Goal: Complete application form

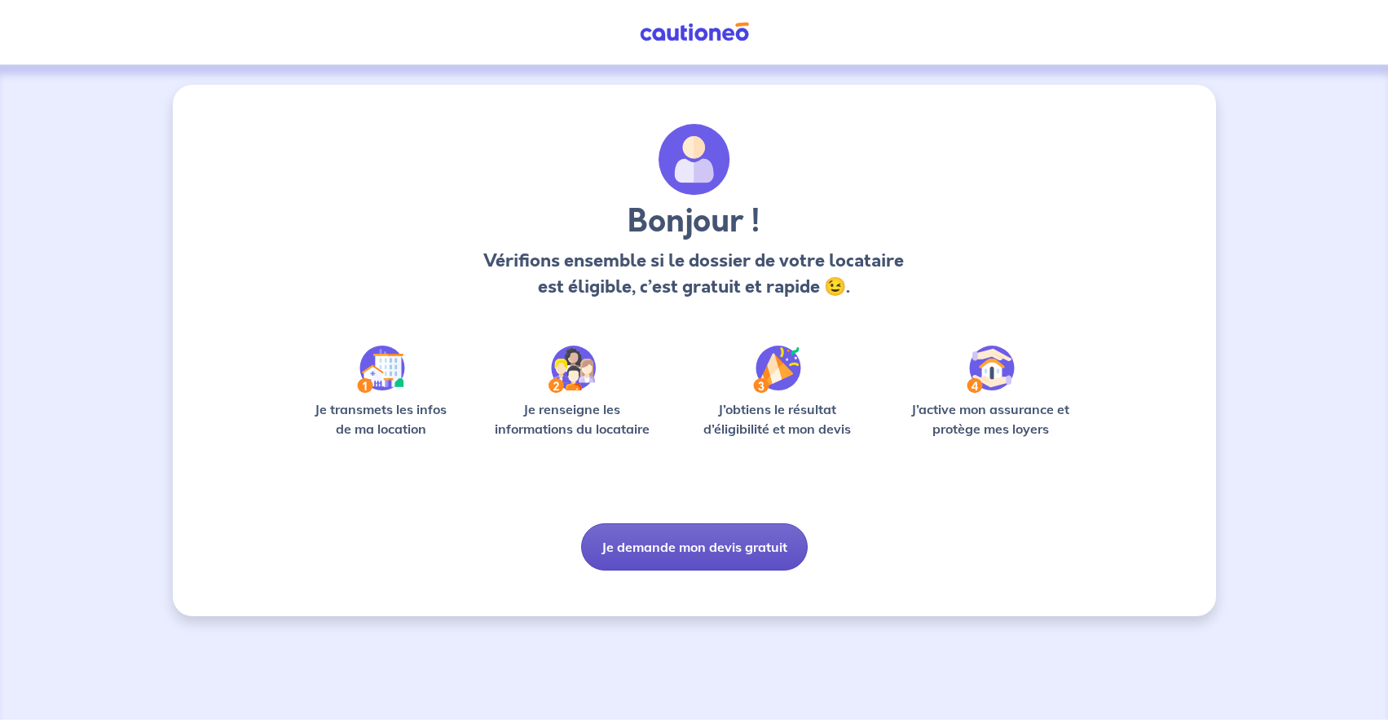
click at [677, 542] on button "Je demande mon devis gratuit" at bounding box center [694, 546] width 227 height 47
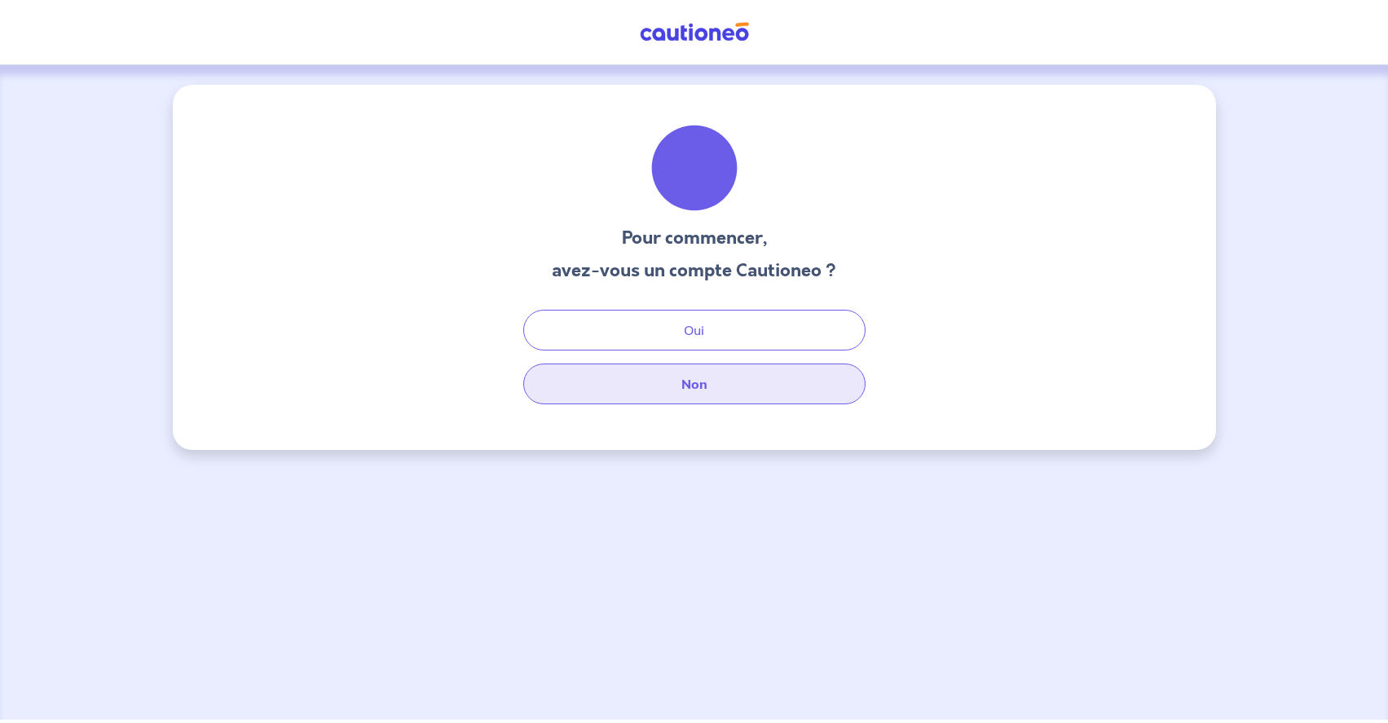
click at [693, 391] on button "Non" at bounding box center [694, 383] width 342 height 41
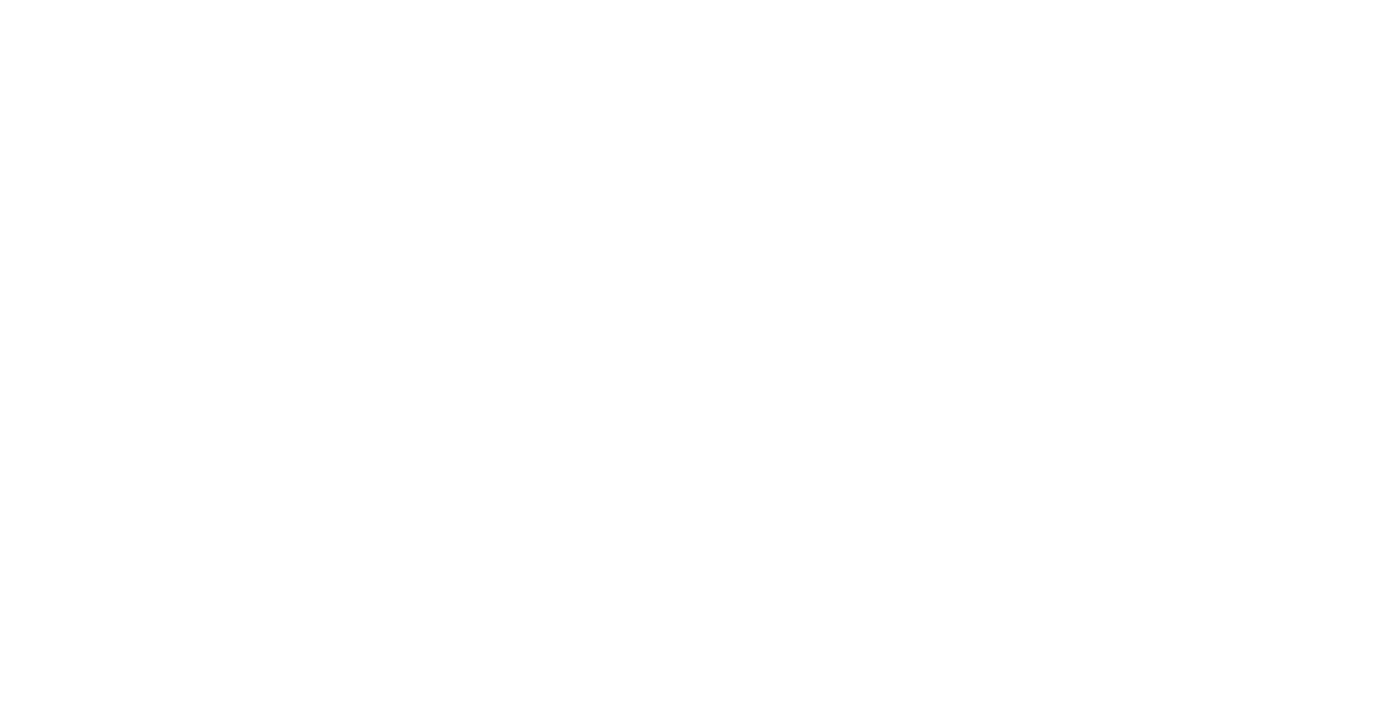
select select "FR"
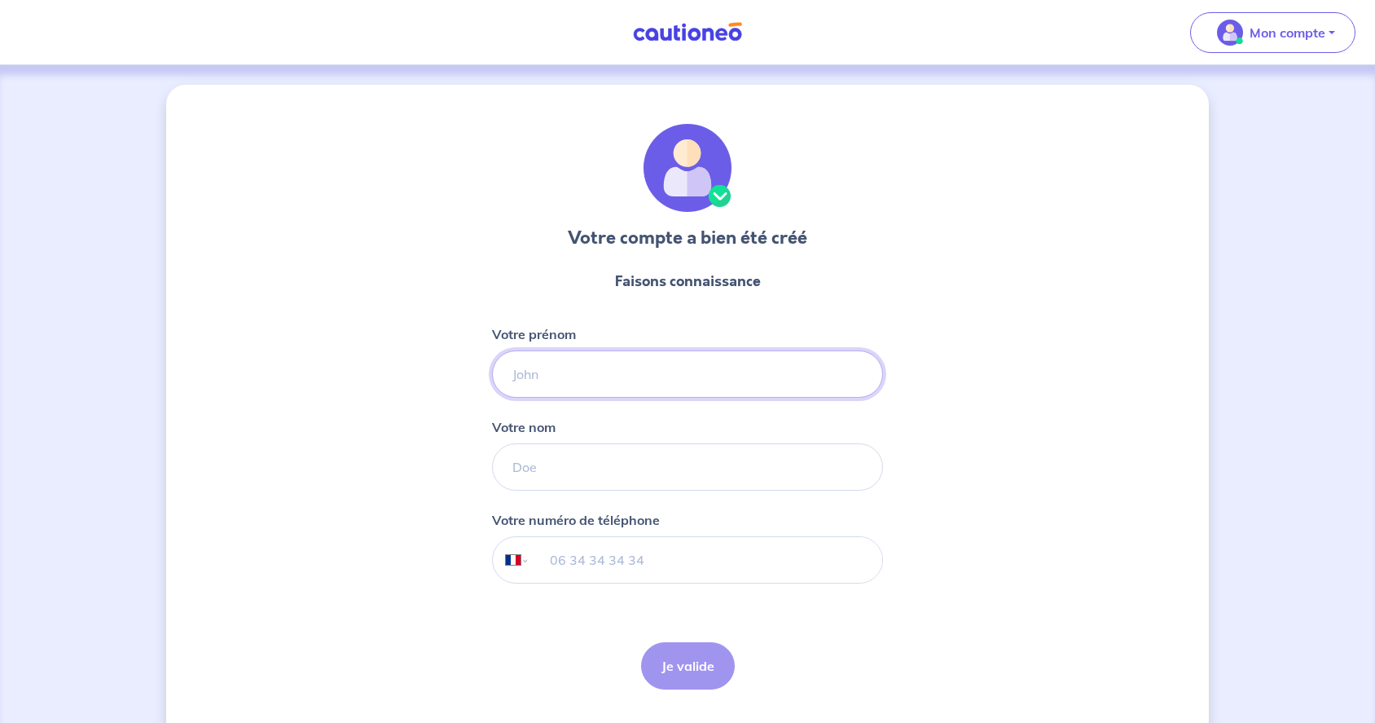
click at [856, 376] on input "Votre prénom" at bounding box center [687, 373] width 391 height 47
type input "[PERSON_NAME]"
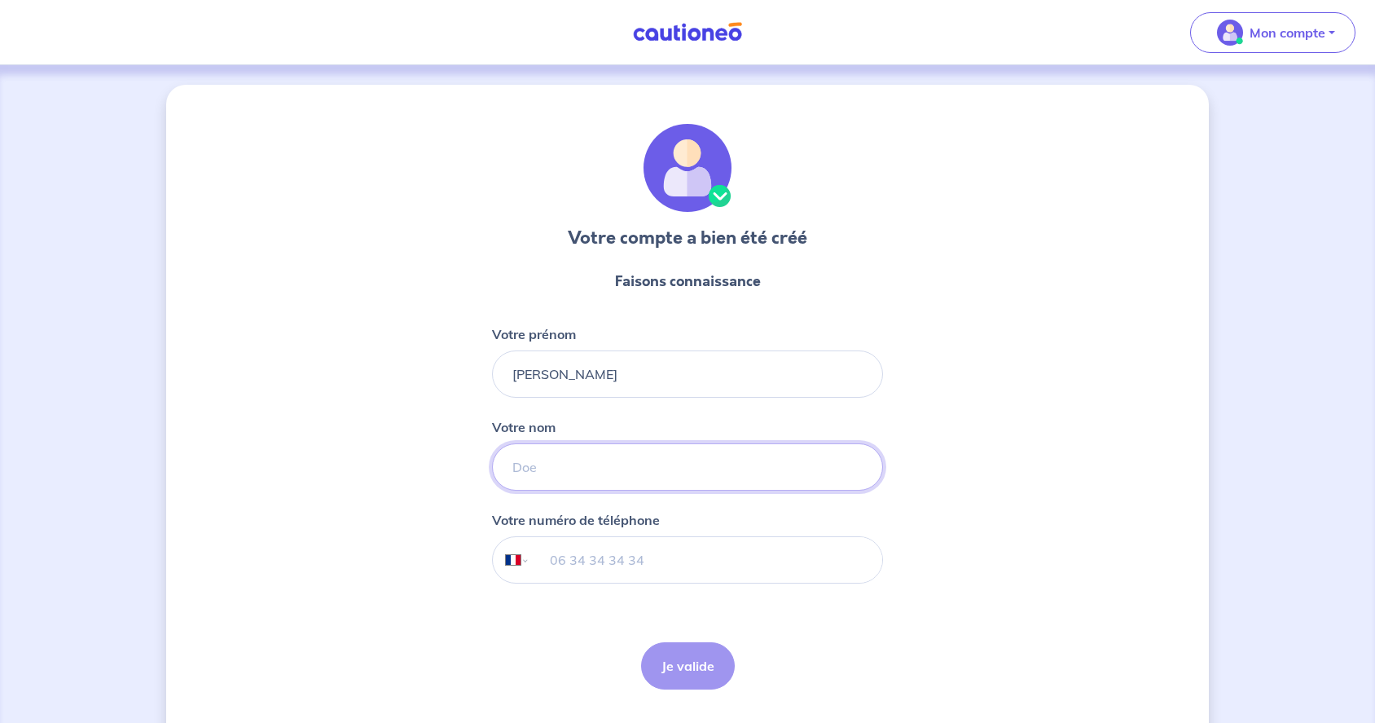
type input "Metzger"
click at [653, 569] on input "tel" at bounding box center [706, 560] width 352 height 46
type input "07 69 22 00 18"
click at [695, 672] on button "Je valide" at bounding box center [688, 665] width 94 height 47
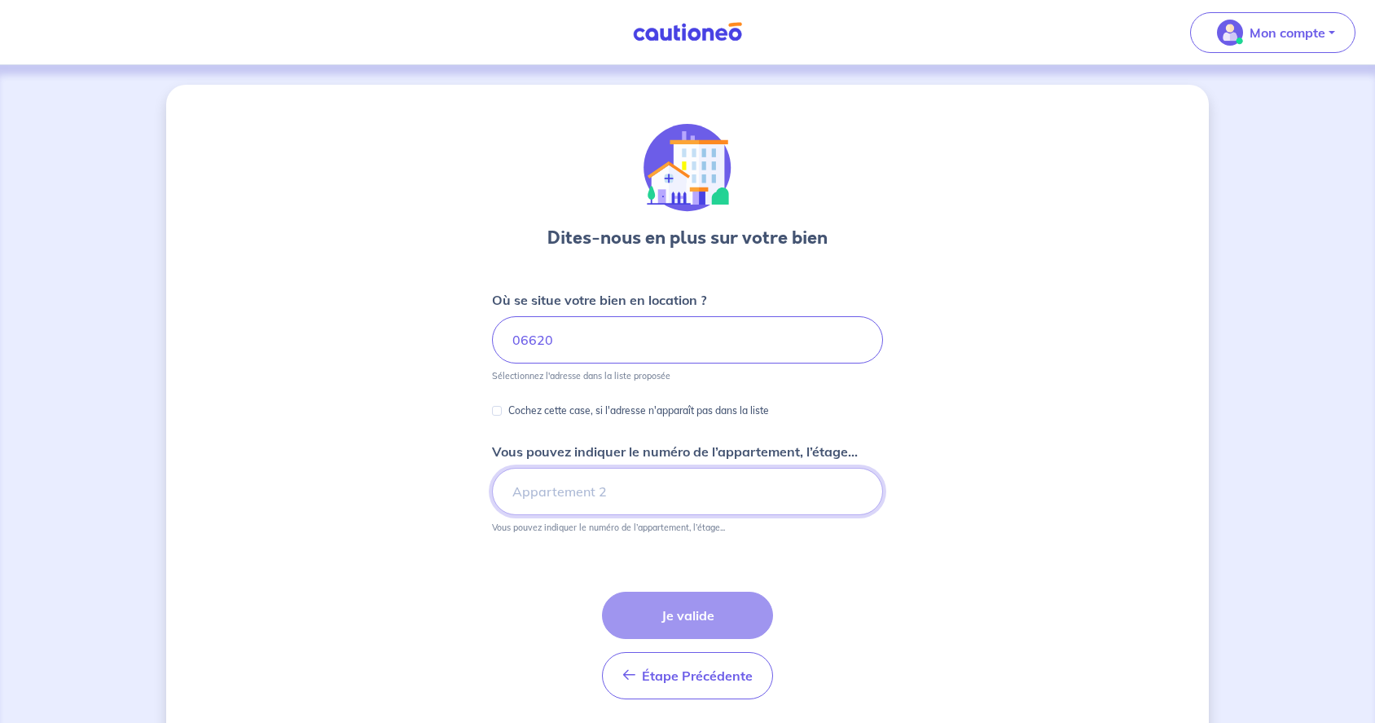
click at [773, 489] on input "Vous pouvez indiquer le numéro de l’appartement, l’étage..." at bounding box center [687, 491] width 391 height 47
click at [560, 341] on input "06620" at bounding box center [687, 339] width 391 height 47
type input "0"
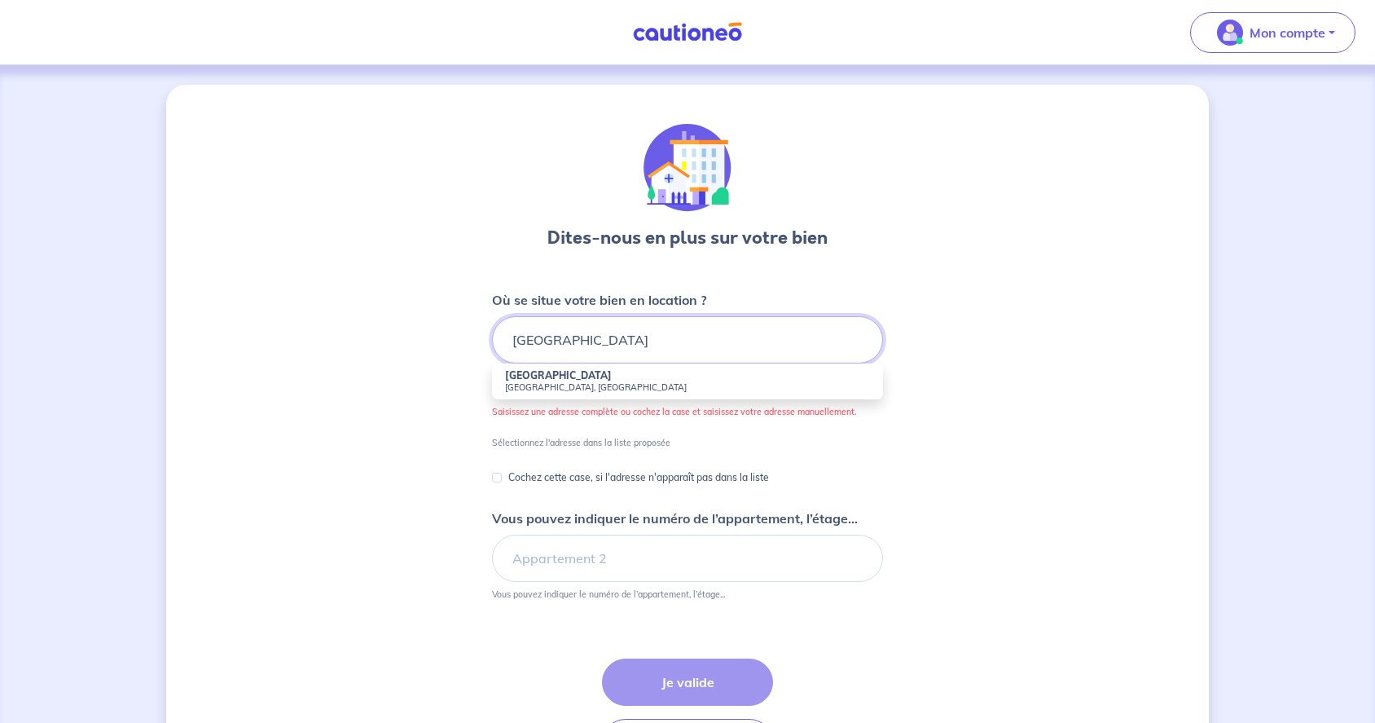
type input "[GEOGRAPHIC_DATA]"
click at [948, 403] on div "Dites-nous en plus sur votre bien Où se situe votre bien en location ? Domaine …" at bounding box center [687, 455] width 1043 height 740
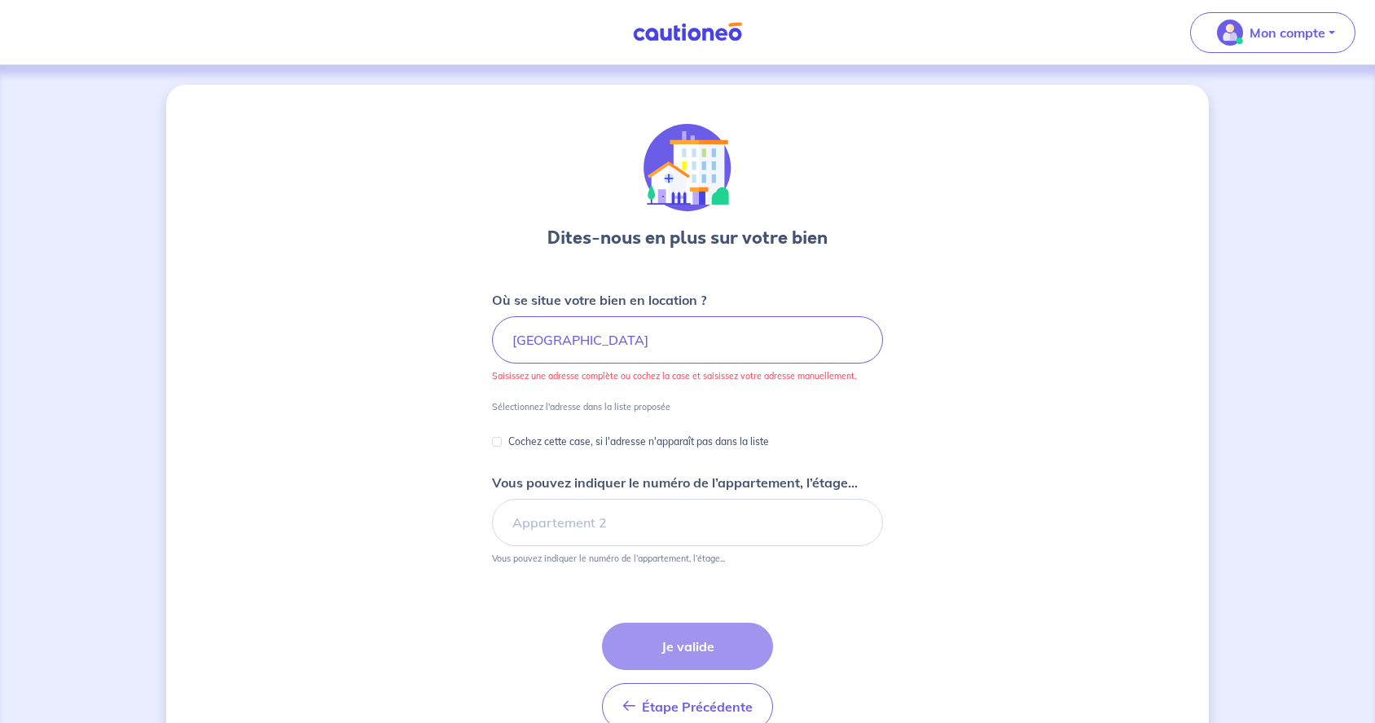
click at [500, 443] on input "Cochez cette case, si l'adresse n'apparaît pas dans la liste" at bounding box center [497, 442] width 10 height 10
checkbox input "true"
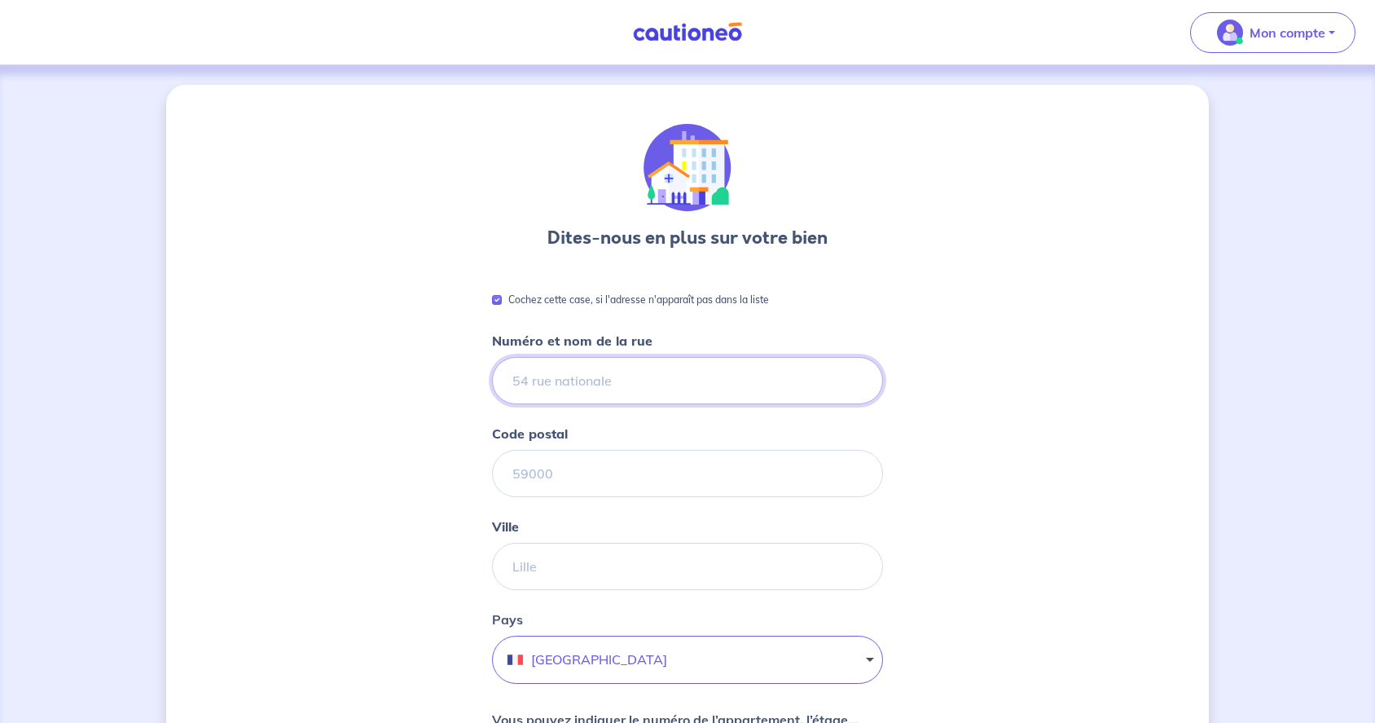
click at [856, 383] on input "Numéro et nom de la rue" at bounding box center [687, 380] width 391 height 47
type input "Domaine [GEOGRAPHIC_DATA]"
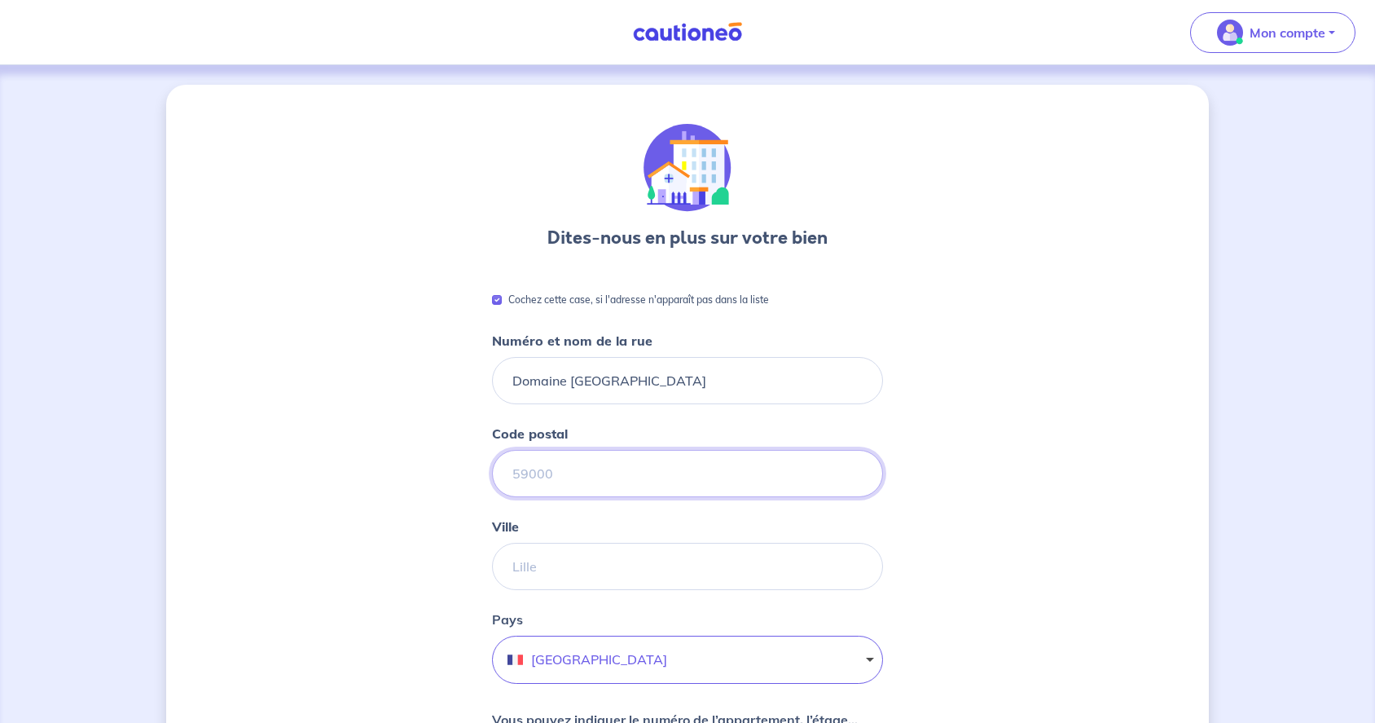
type input "06130"
type input "Grasse"
type input "06620"
type input "G"
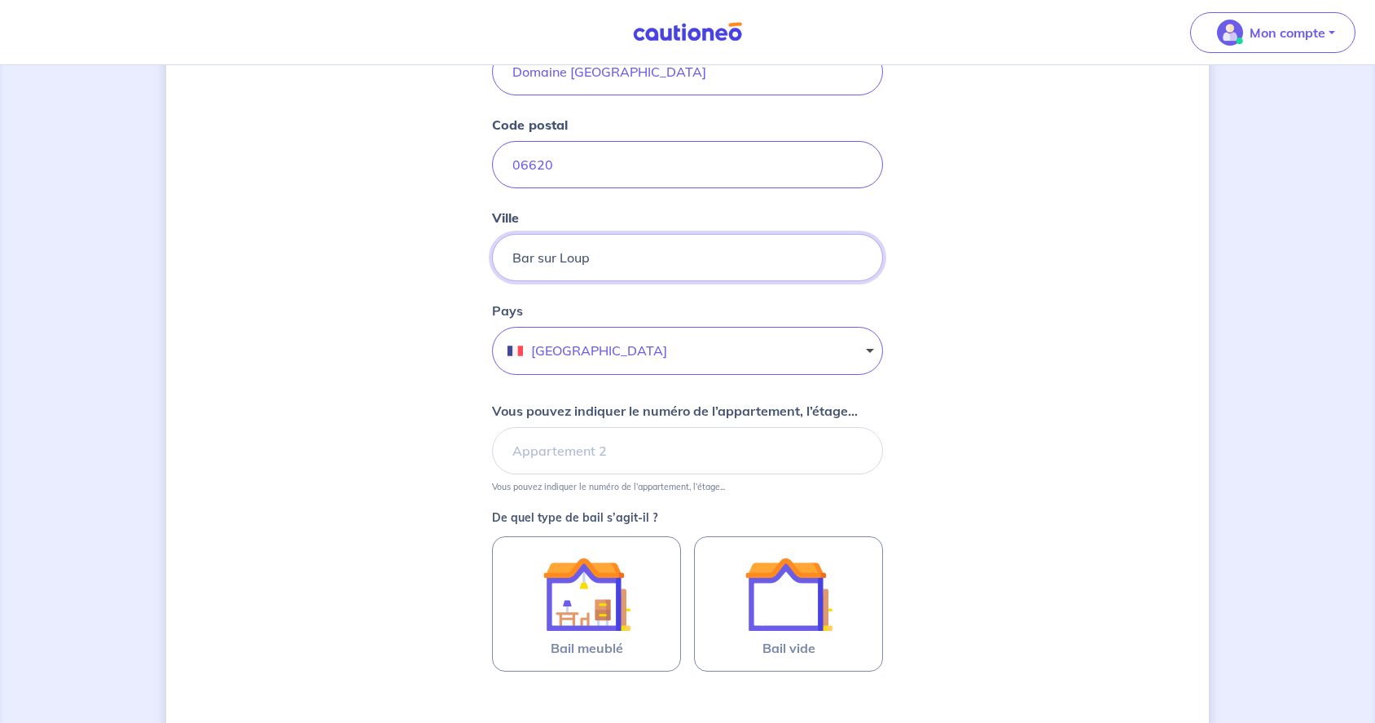
scroll to position [310, 0]
type input "Bar sur Loup"
click at [634, 449] on input "Vous pouvez indiquer le numéro de l’appartement, l’étage..." at bounding box center [687, 449] width 391 height 47
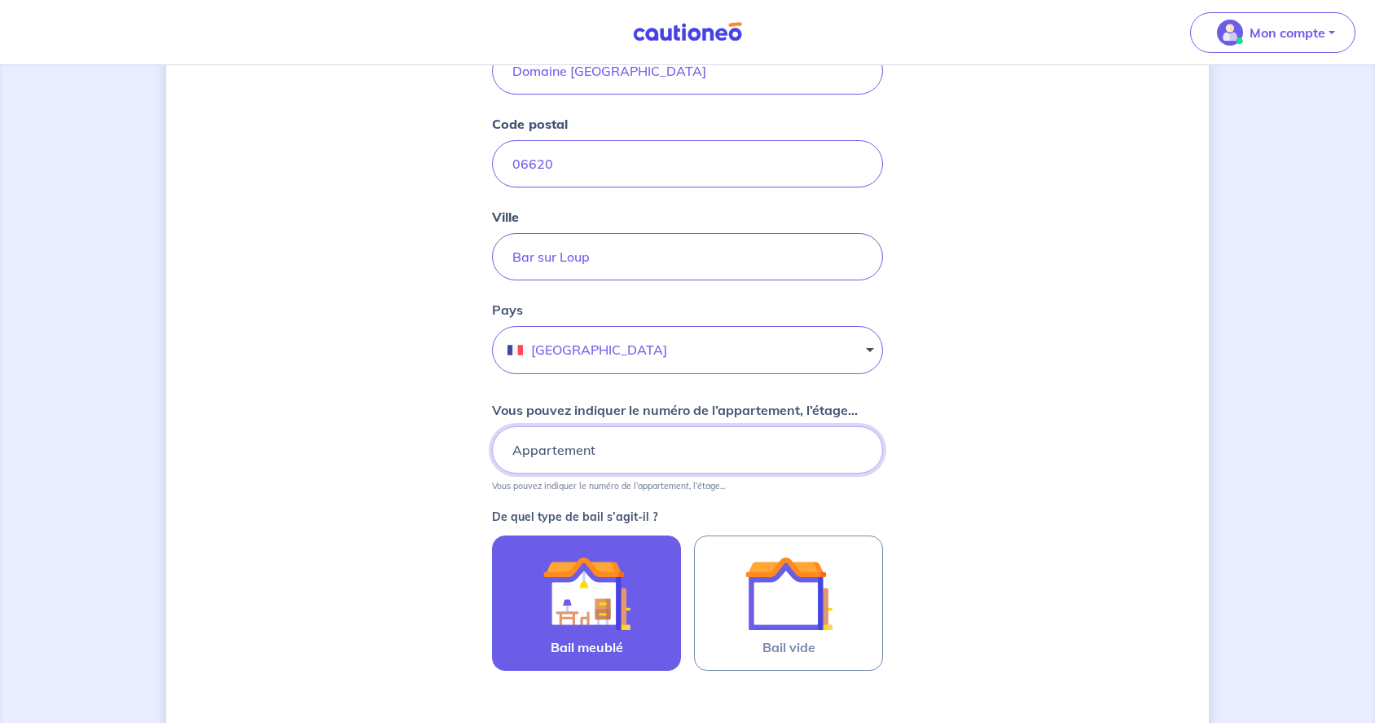
type input "Appartement"
click at [573, 599] on img at bounding box center [587, 593] width 88 height 88
click at [0, 0] on input "Bail meublé" at bounding box center [0, 0] width 0 height 0
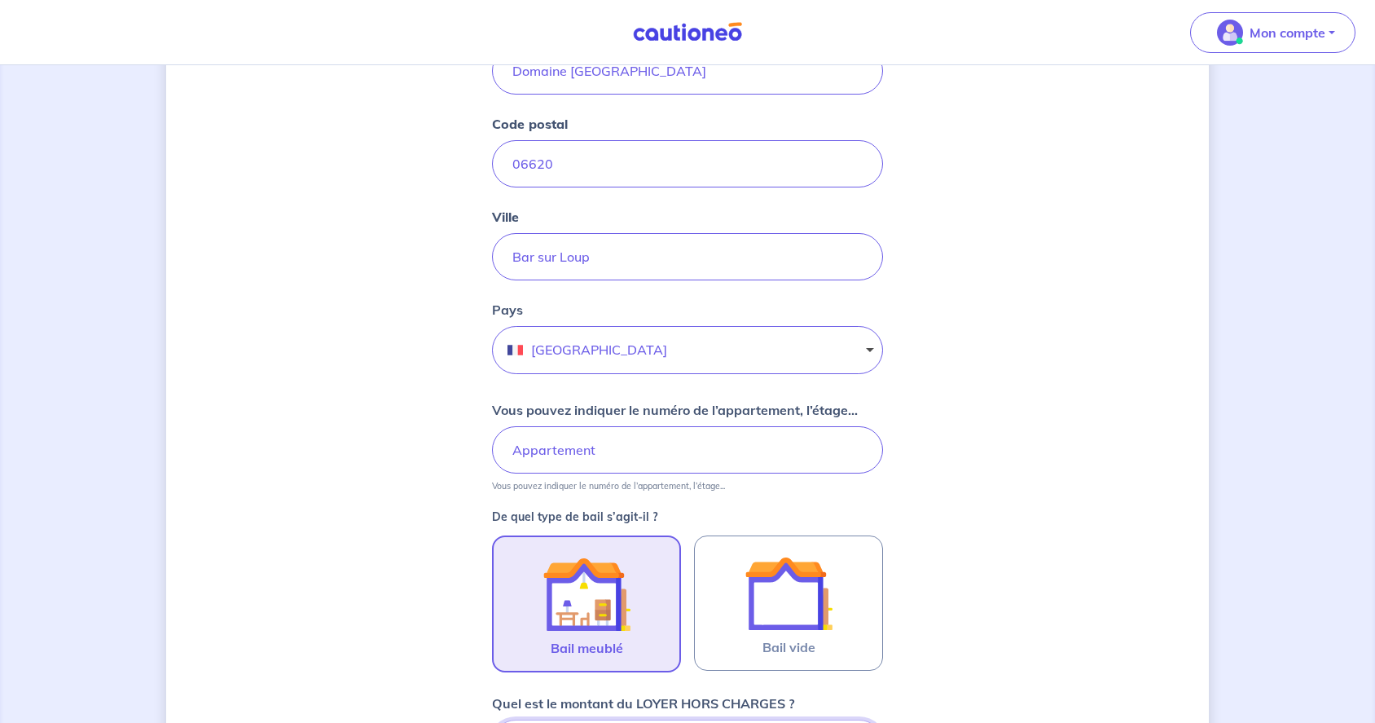
scroll to position [691, 0]
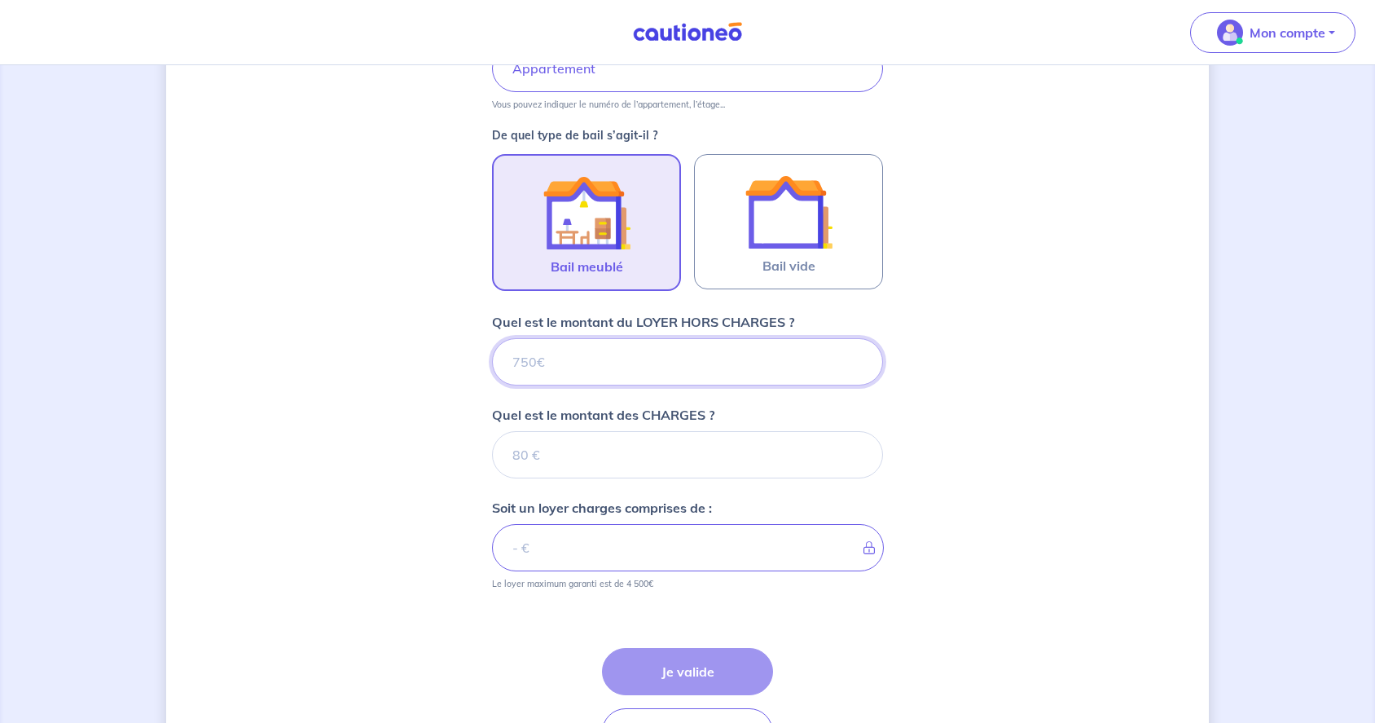
type input "5"
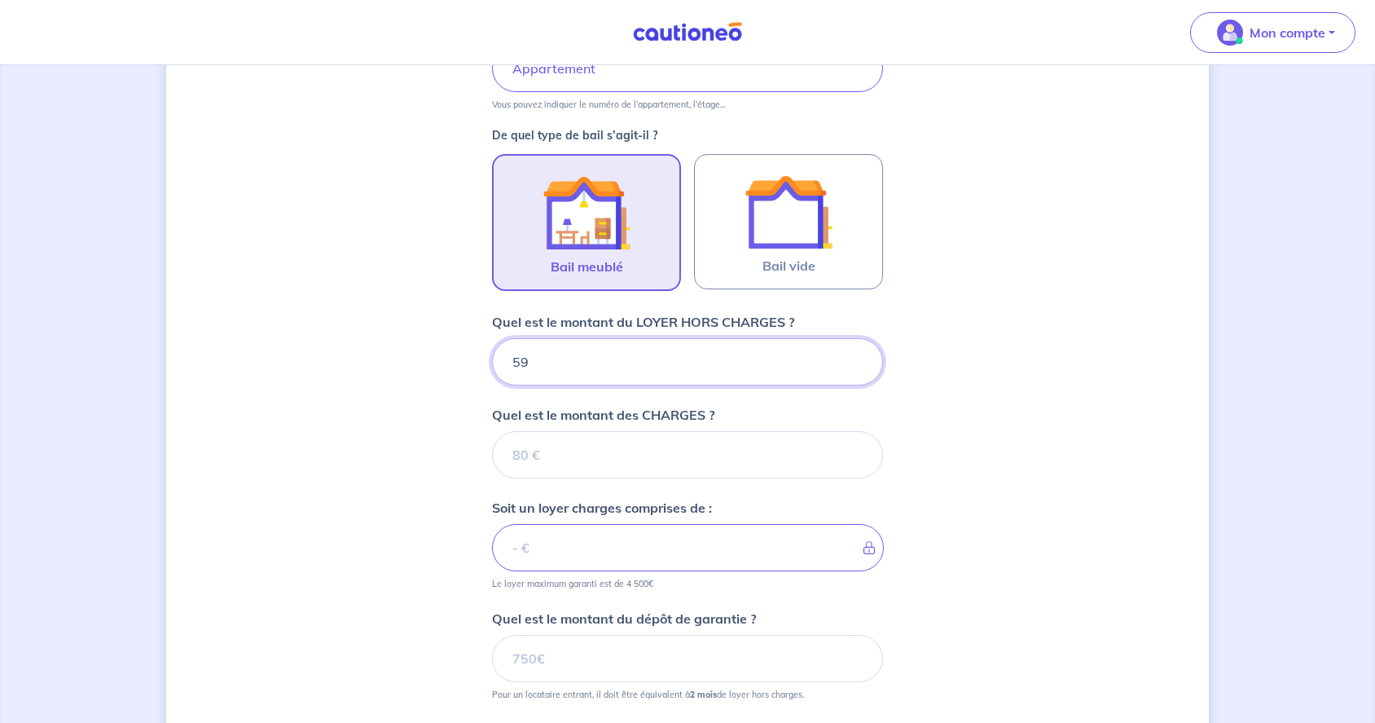
type input "590"
click at [691, 464] on input "Quel est le montant des CHARGES ?" at bounding box center [687, 454] width 391 height 47
type input "6"
type input "596"
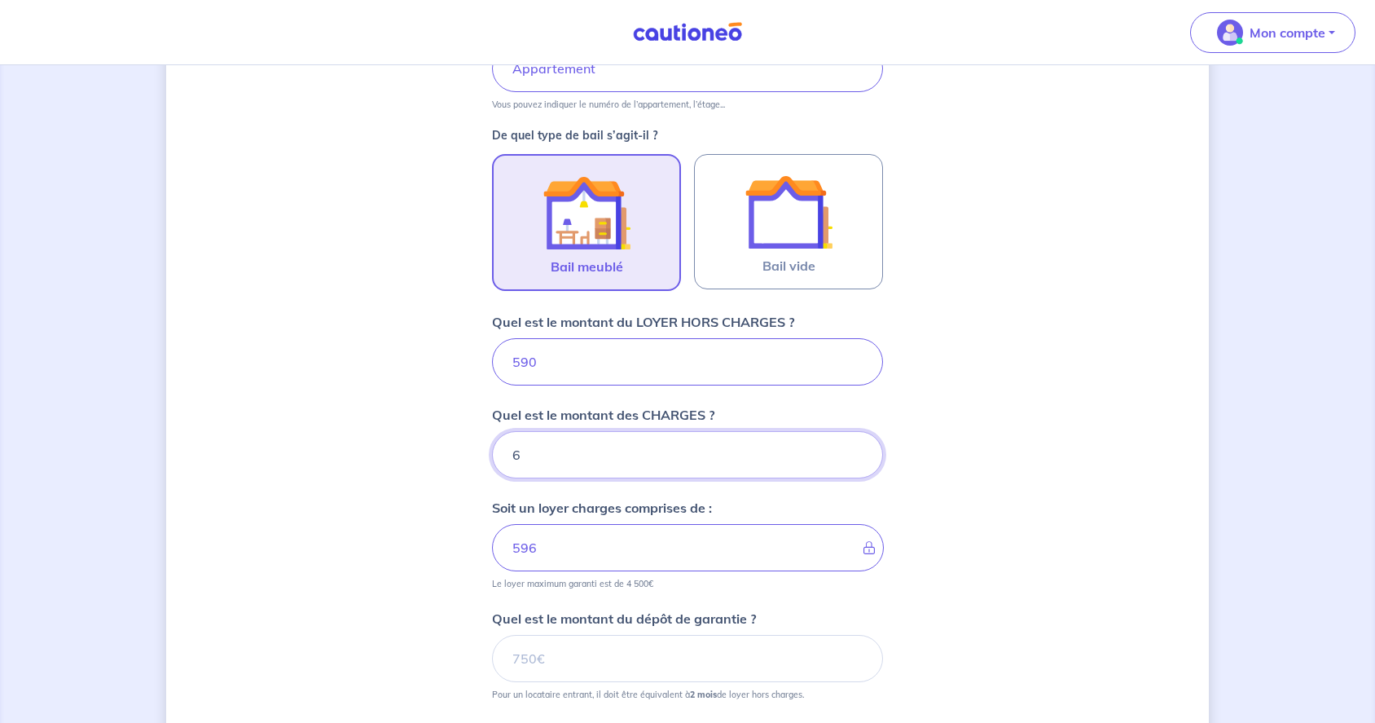
type input "60"
type input "650"
type input "60"
click at [551, 658] on input "Quel est le montant du dépôt de garantie ?" at bounding box center [687, 658] width 391 height 47
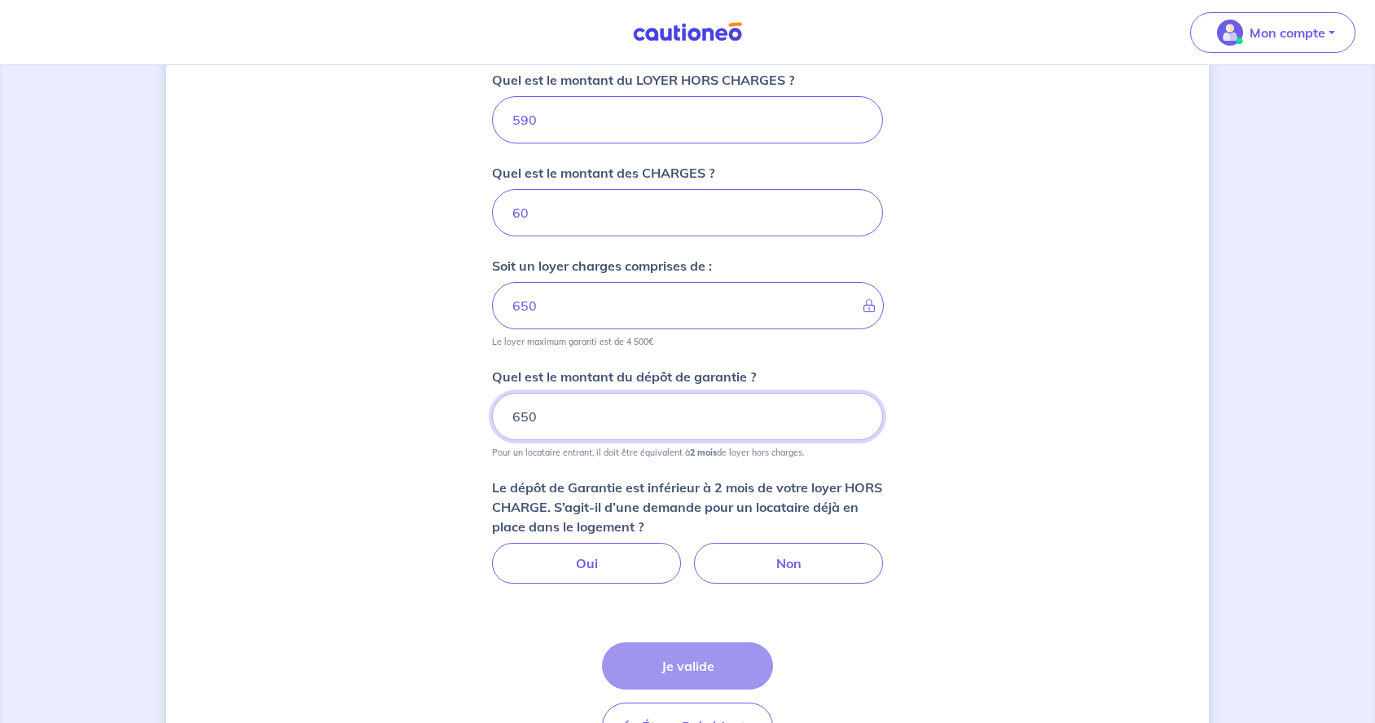
scroll to position [947, 0]
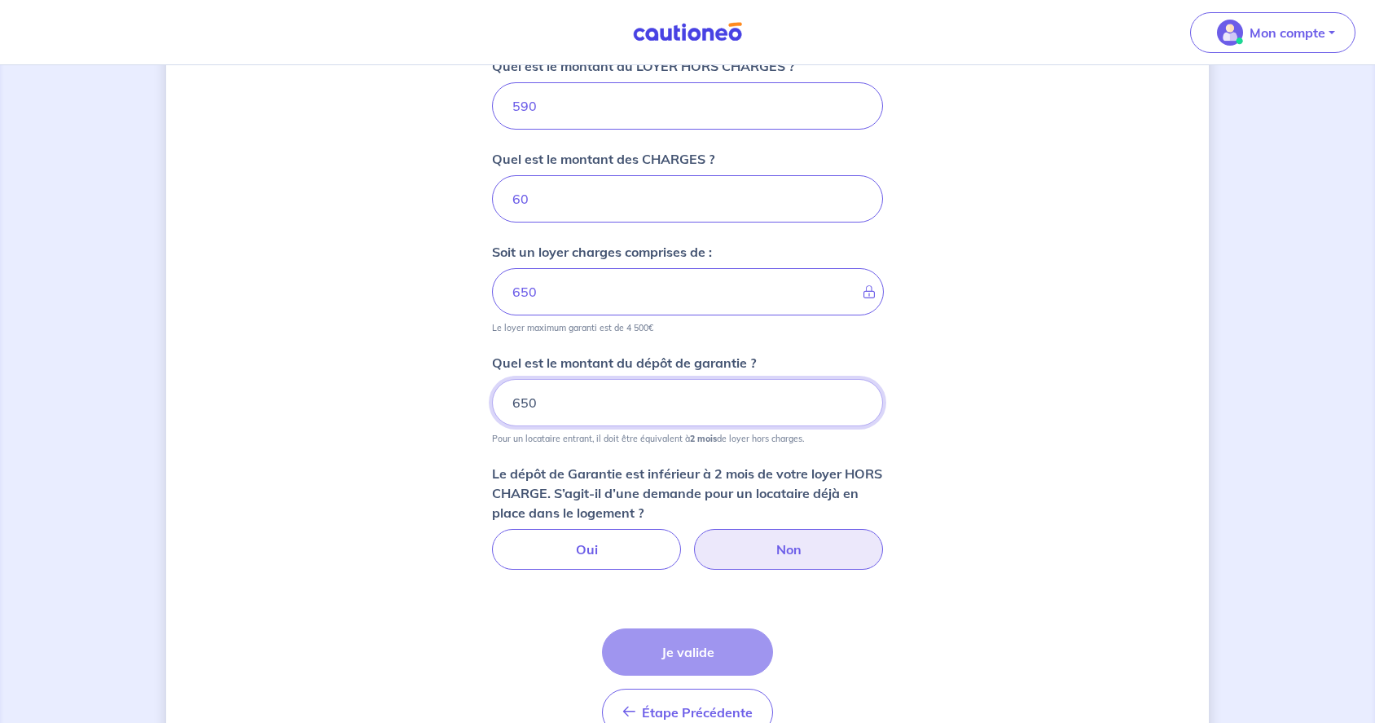
type input "650"
click at [794, 552] on label "Non" at bounding box center [788, 549] width 189 height 41
click at [693, 539] on input "Non" at bounding box center [688, 534] width 11 height 11
radio input "true"
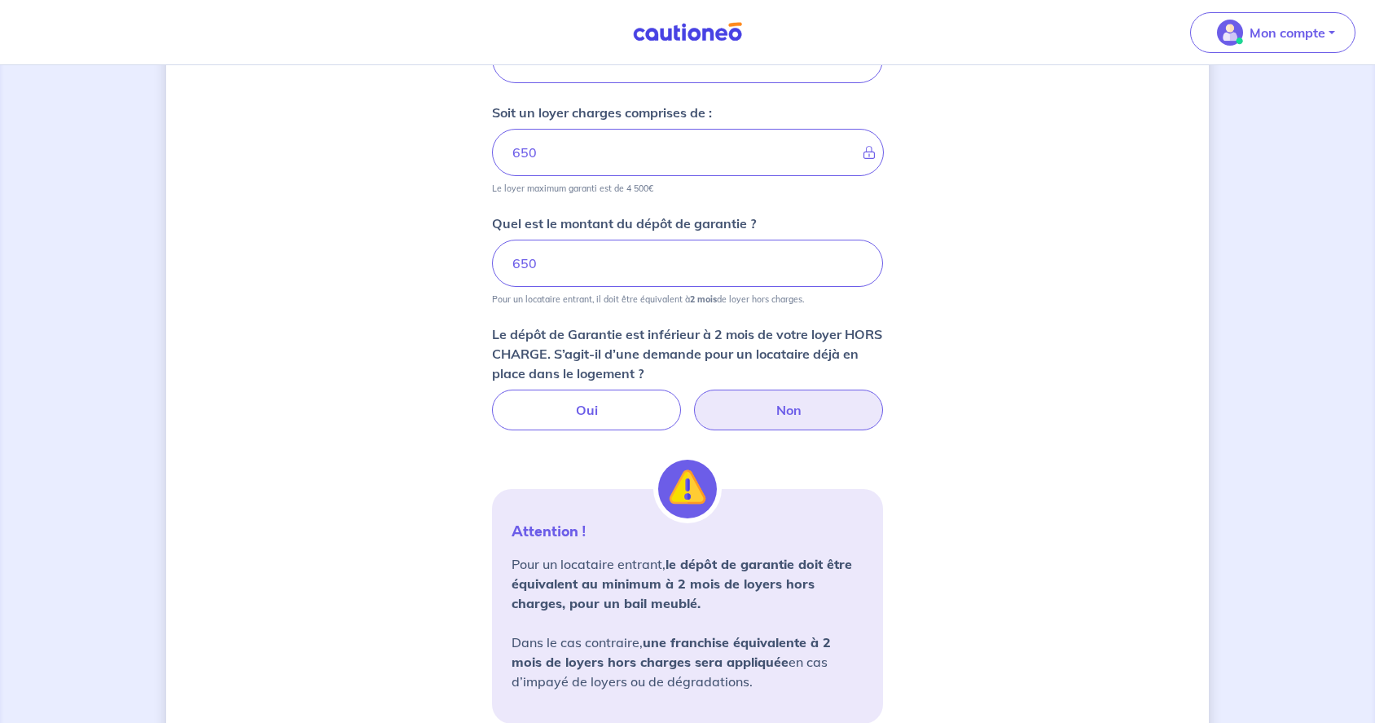
scroll to position [1014, 0]
